Goal: Download file/media: Download file/media

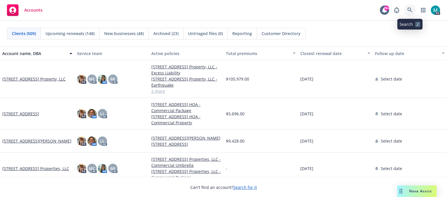
click at [412, 12] on icon at bounding box center [409, 10] width 5 height 5
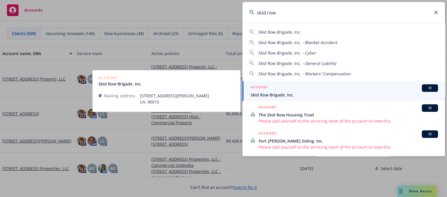
type input "skid row"
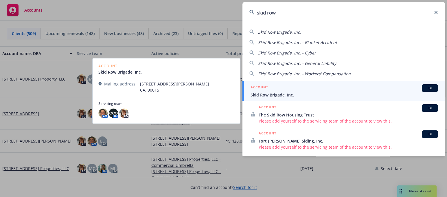
click at [276, 94] on span "Skid Row Brigade, Inc." at bounding box center [343, 95] width 187 height 6
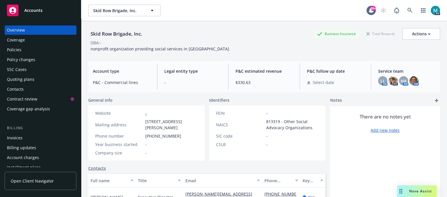
click at [13, 51] on div "Policies" at bounding box center [14, 49] width 14 height 9
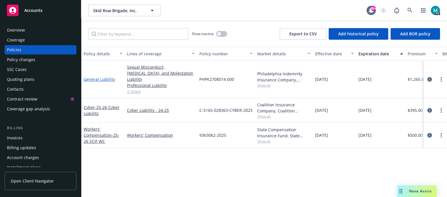
click at [95, 78] on link "General Liability" at bounding box center [100, 78] width 32 height 5
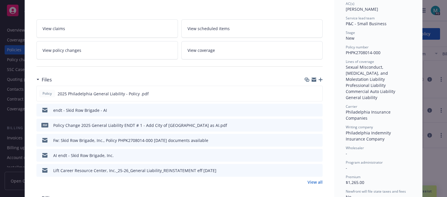
scroll to position [108, 0]
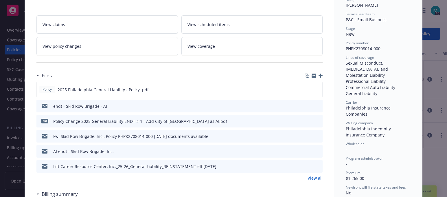
click at [305, 105] on icon "download file" at bounding box center [307, 105] width 5 height 5
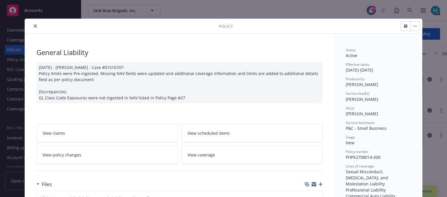
click at [34, 25] on icon "close" at bounding box center [35, 25] width 3 height 3
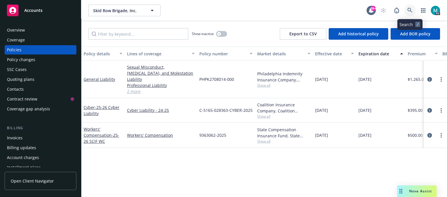
click at [409, 9] on icon at bounding box center [409, 10] width 5 height 5
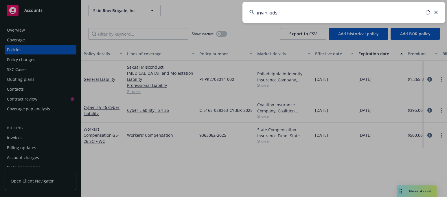
type input "invinikids"
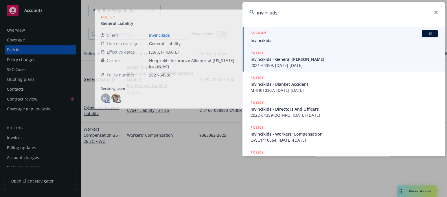
click at [257, 40] on li "ACCOUNT BI Invincikids" at bounding box center [343, 37] width 202 height 20
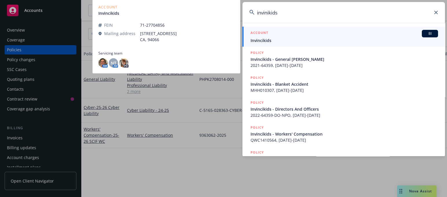
click at [265, 38] on span "Invincikids" at bounding box center [343, 40] width 187 height 6
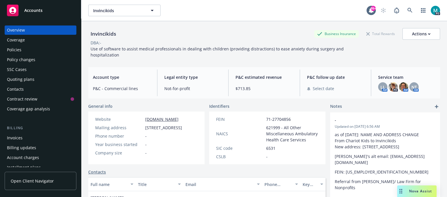
click at [17, 49] on div "Policies" at bounding box center [14, 49] width 14 height 9
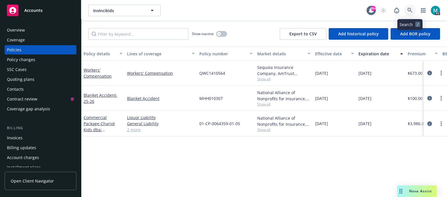
click at [409, 11] on icon at bounding box center [409, 10] width 5 height 5
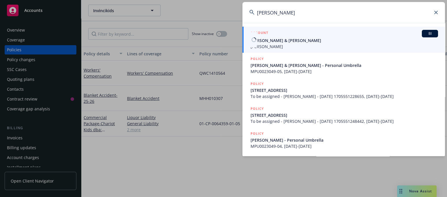
type input "[PERSON_NAME]"
click at [282, 44] on span "[PERSON_NAME]" at bounding box center [343, 46] width 187 height 6
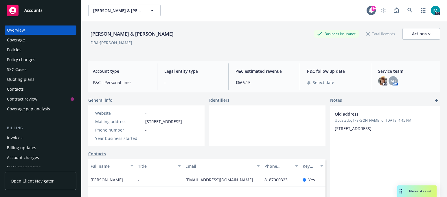
click at [13, 51] on div "Policies" at bounding box center [14, 49] width 14 height 9
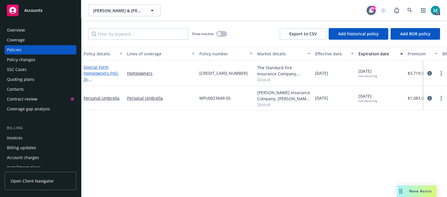
click at [111, 75] on link "Special Form Homeowners (HO-3) - [STREET_ADDRESS]" at bounding box center [102, 76] width 37 height 24
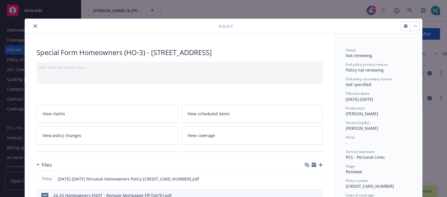
scroll to position [108, 0]
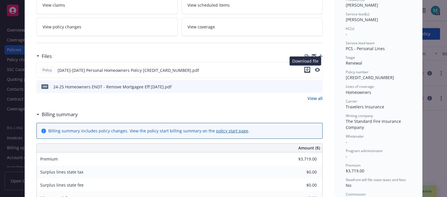
click at [305, 69] on icon "download file" at bounding box center [307, 69] width 5 height 5
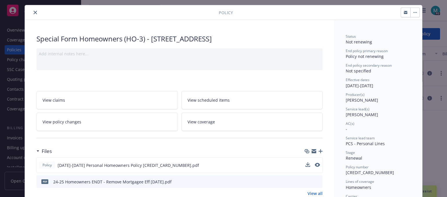
scroll to position [0, 0]
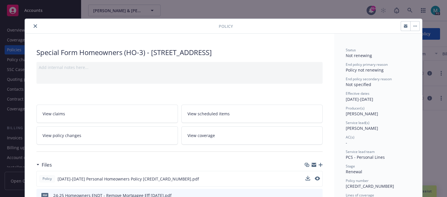
click at [34, 24] on icon "close" at bounding box center [35, 25] width 3 height 3
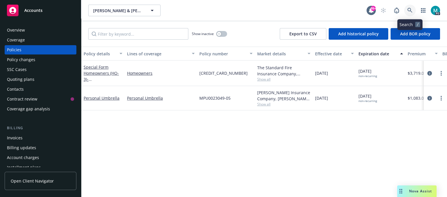
click at [412, 11] on icon at bounding box center [409, 10] width 5 height 5
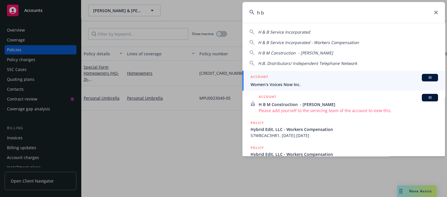
click at [316, 62] on span "H.B. Distributors/ Independent Telephone Network" at bounding box center [307, 62] width 99 height 5
type input "H.B. Distributors/ Independent Telephone Network"
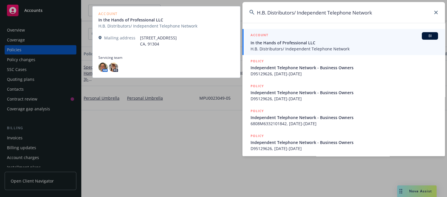
click at [268, 44] on span "In the Hands of Professional LLC" at bounding box center [343, 43] width 187 height 6
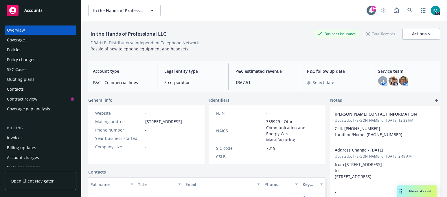
click at [29, 49] on div "Policies" at bounding box center [40, 49] width 67 height 9
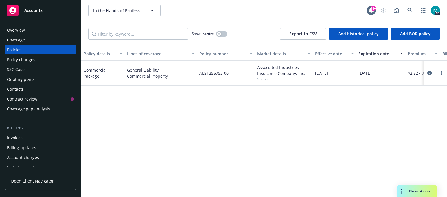
click at [12, 49] on div "Policies" at bounding box center [14, 49] width 14 height 9
click at [93, 69] on link "Commercial Package" at bounding box center [95, 73] width 23 height 12
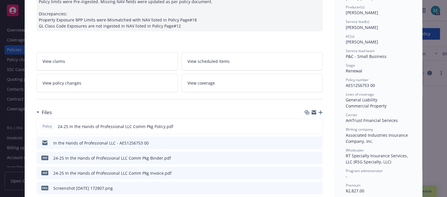
scroll to position [72, 0]
click at [305, 124] on icon "download file" at bounding box center [307, 125] width 5 height 5
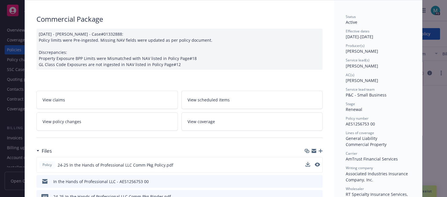
scroll to position [0, 0]
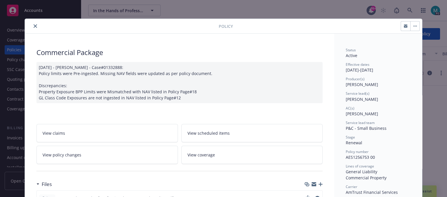
click at [32, 24] on button "close" at bounding box center [35, 26] width 7 height 7
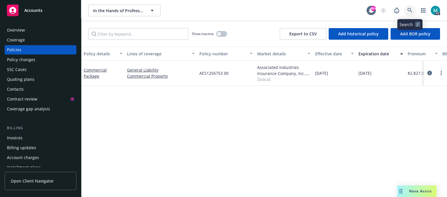
click at [412, 7] on link at bounding box center [410, 11] width 12 height 12
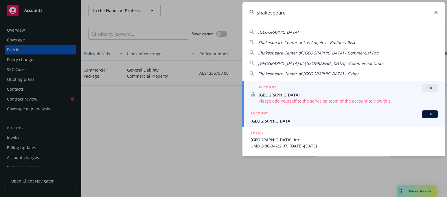
type input "shakespeare"
click at [271, 119] on span "[GEOGRAPHIC_DATA]" at bounding box center [343, 121] width 187 height 6
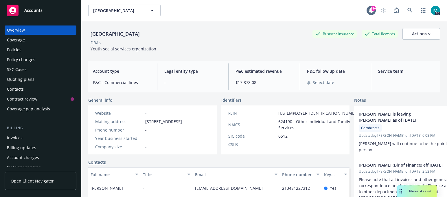
click at [22, 53] on div "Policies" at bounding box center [40, 49] width 67 height 9
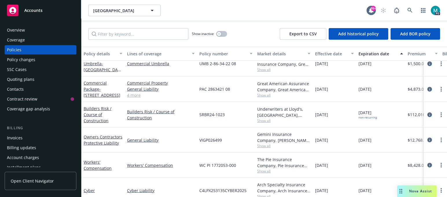
scroll to position [36, 0]
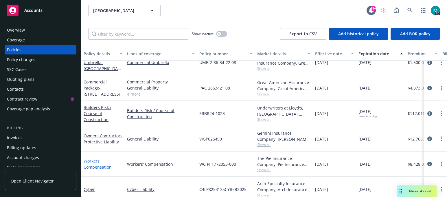
click at [91, 160] on link "Workers' Compensation" at bounding box center [98, 164] width 28 height 12
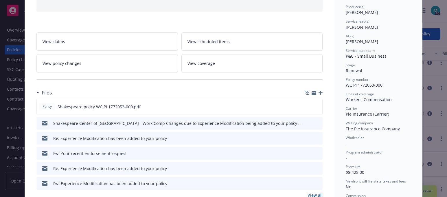
scroll to position [72, 0]
click at [305, 104] on icon "download file" at bounding box center [307, 106] width 5 height 5
click at [305, 123] on icon "download file" at bounding box center [307, 122] width 5 height 5
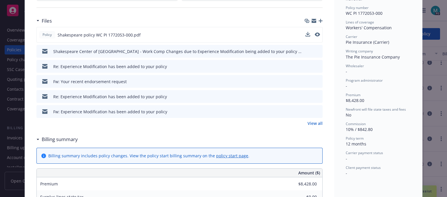
scroll to position [144, 0]
click at [306, 33] on icon "download file" at bounding box center [307, 34] width 5 height 5
click at [302, 63] on div "Re: Experience Modification has been added to your policy" at bounding box center [179, 65] width 286 height 13
click at [306, 64] on icon "download file" at bounding box center [308, 64] width 4 height 3
click at [306, 33] on icon "download file" at bounding box center [307, 34] width 5 height 5
